Goal: Navigation & Orientation: Find specific page/section

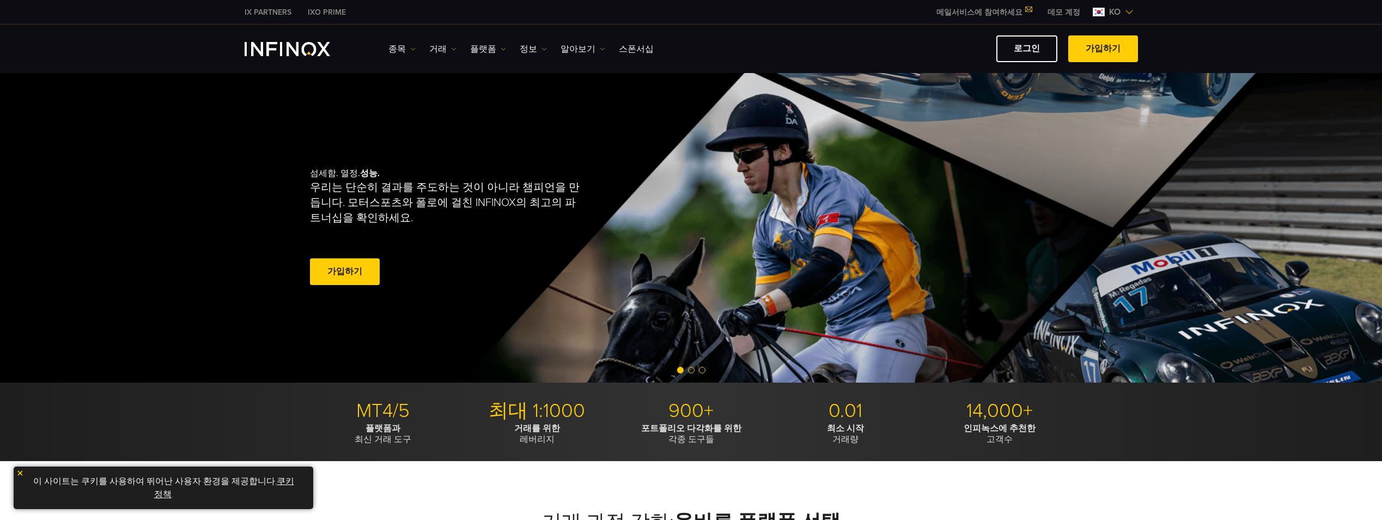
click at [400, 50] on link "종목" at bounding box center [401, 48] width 27 height 13
click at [419, 77] on link "종목" at bounding box center [417, 83] width 59 height 23
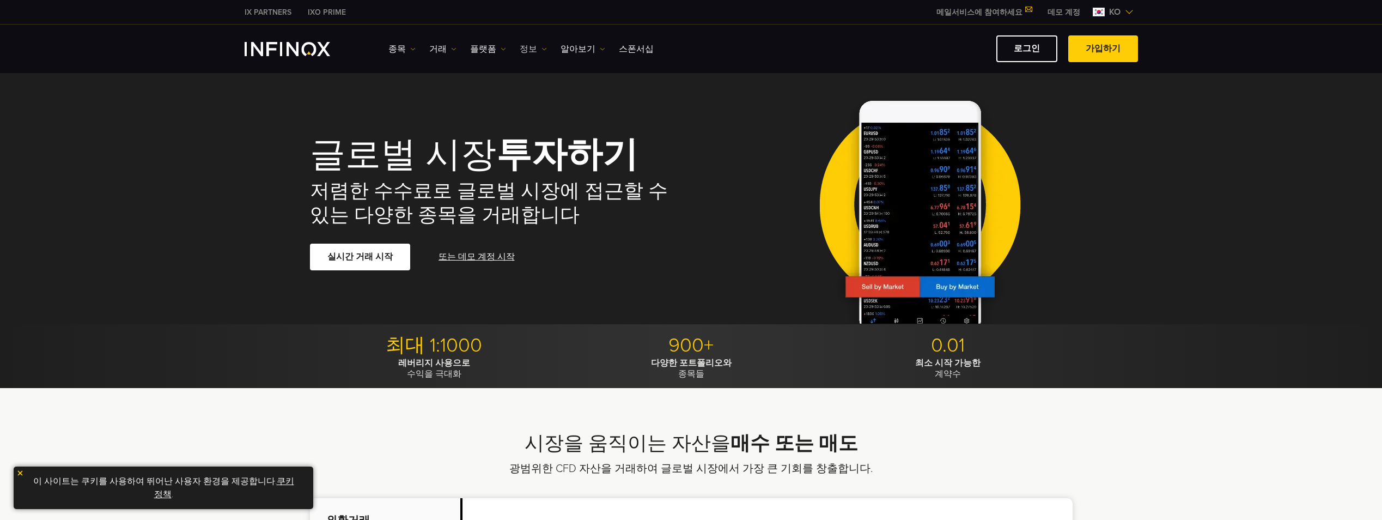
click at [538, 45] on link "정보" at bounding box center [533, 48] width 27 height 13
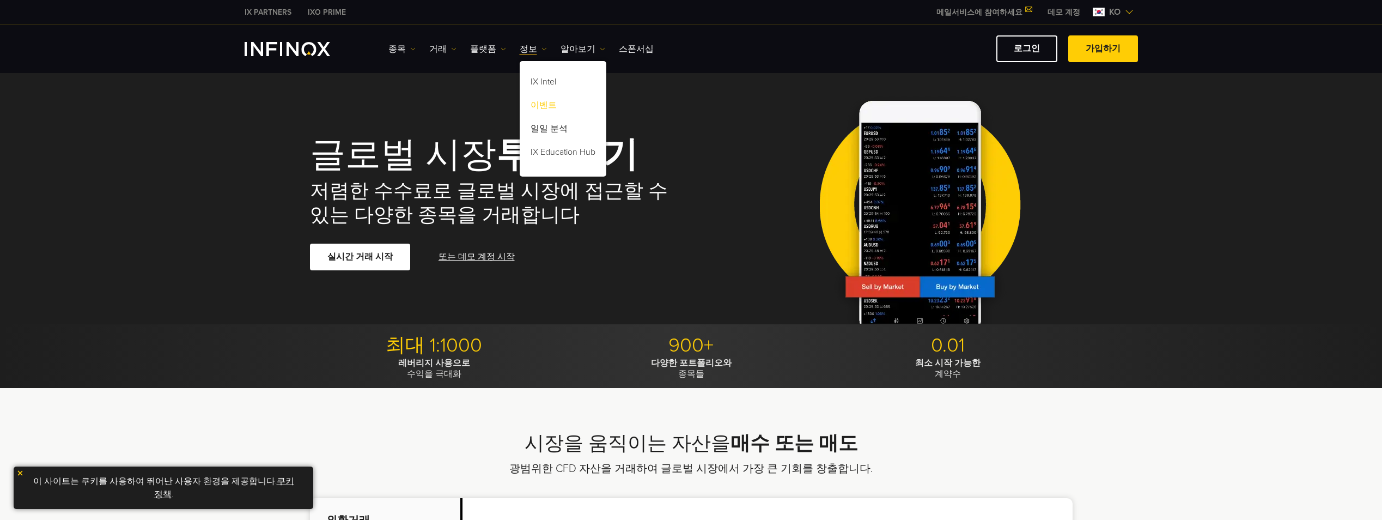
click at [551, 100] on link "이벤트" at bounding box center [563, 106] width 87 height 23
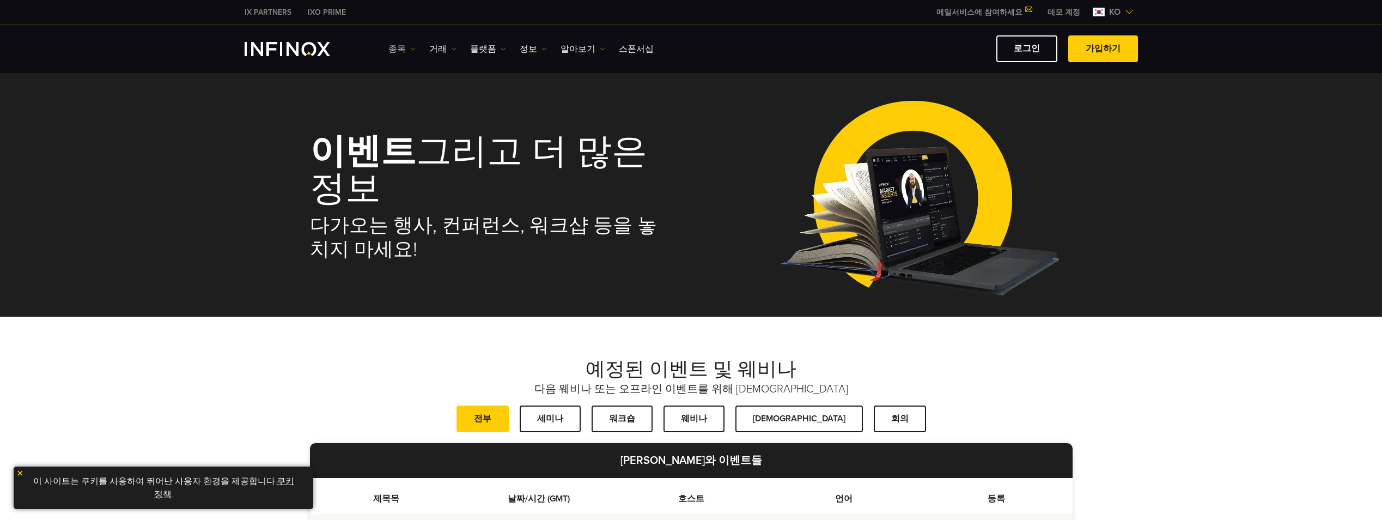
click at [404, 54] on link "종목" at bounding box center [401, 48] width 27 height 13
click at [412, 78] on link "종목" at bounding box center [417, 83] width 59 height 23
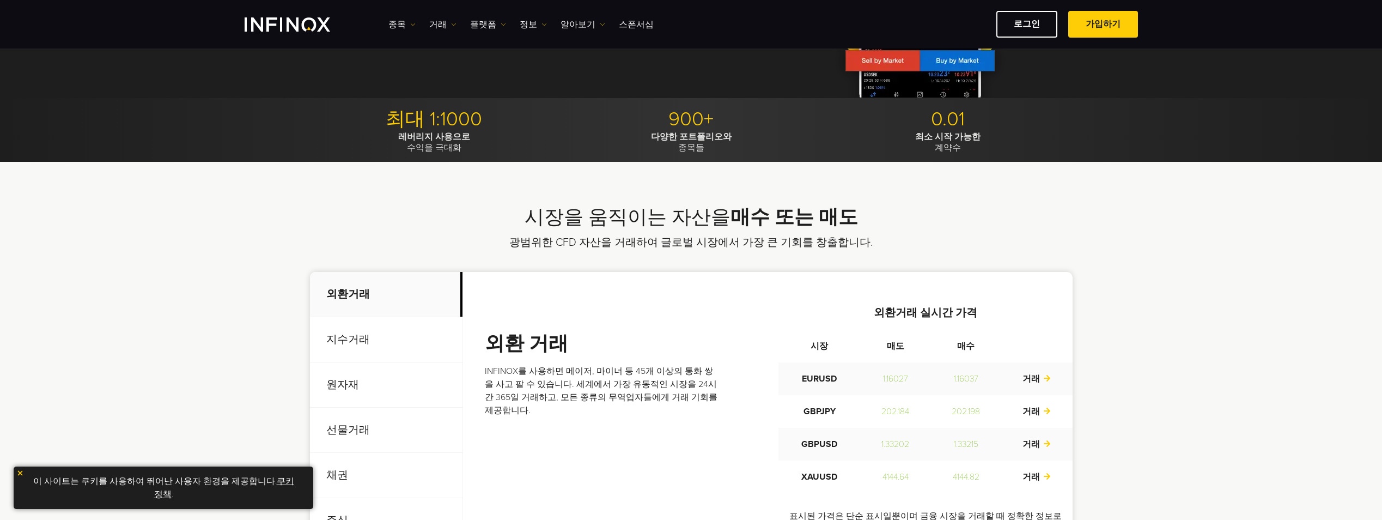
scroll to position [327, 0]
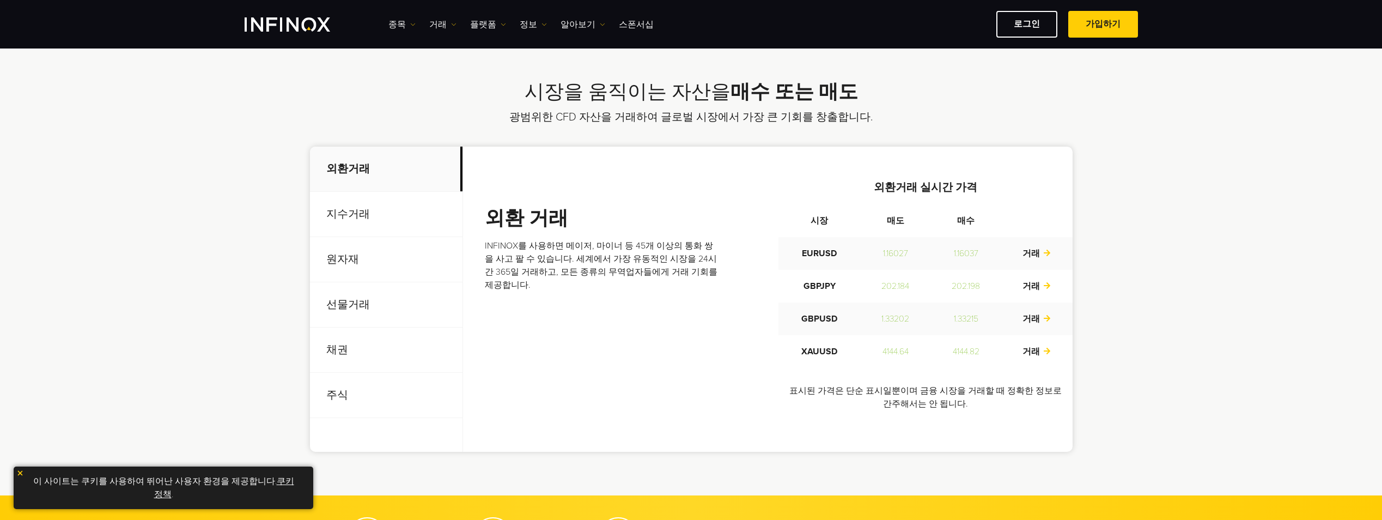
click at [377, 292] on p "선물거래" at bounding box center [386, 304] width 153 height 45
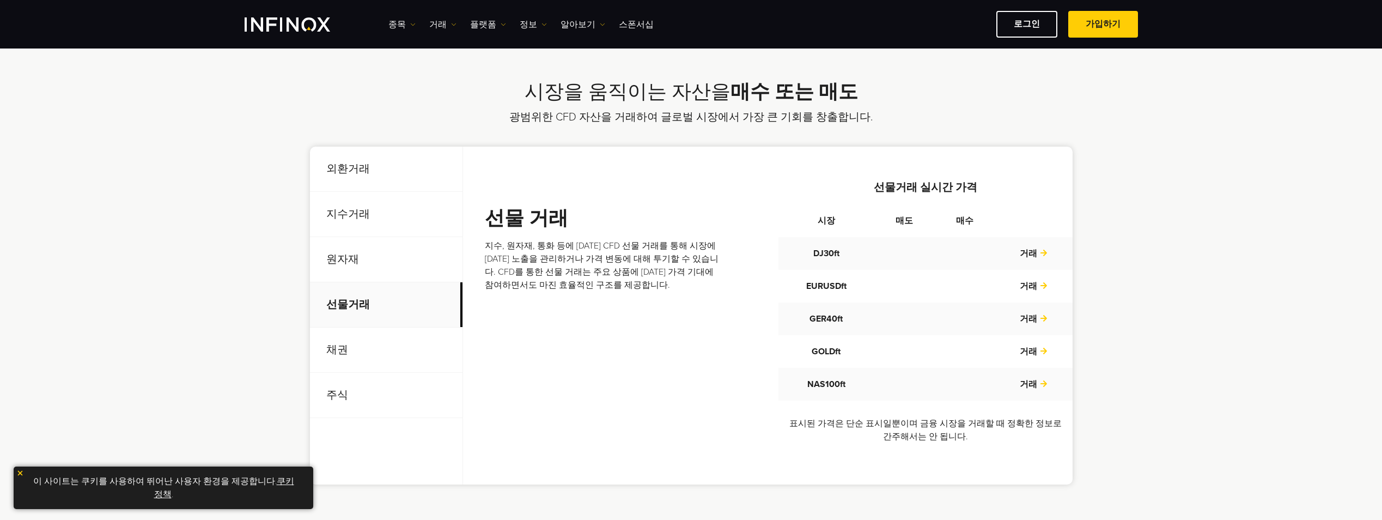
scroll to position [0, 0]
click at [431, 27] on link "거래" at bounding box center [442, 24] width 27 height 13
click at [462, 80] on link "시장 시간" at bounding box center [458, 82] width 59 height 23
